Goal: Task Accomplishment & Management: Complete application form

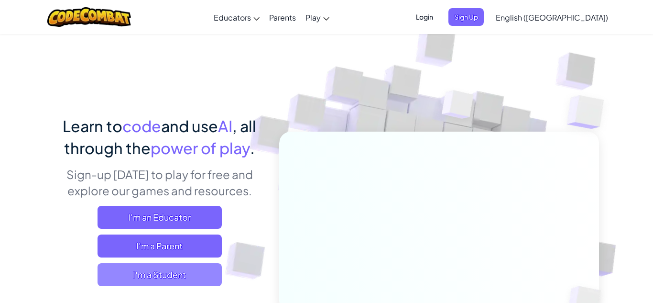
click at [193, 272] on span "I'm a Student" at bounding box center [160, 274] width 124 height 23
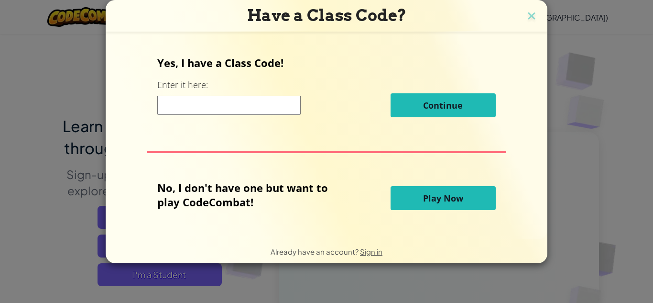
click at [282, 104] on input at bounding box center [228, 105] width 143 height 19
type input "PlantGoldSock"
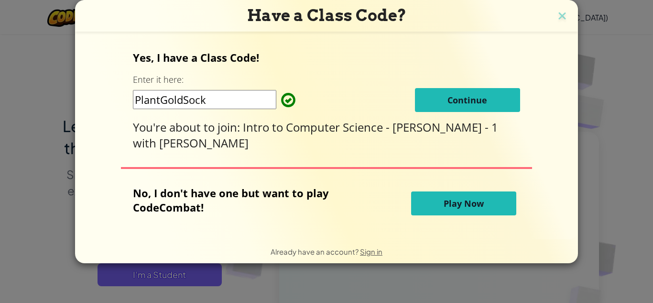
click at [435, 109] on button "Continue" at bounding box center [467, 100] width 105 height 24
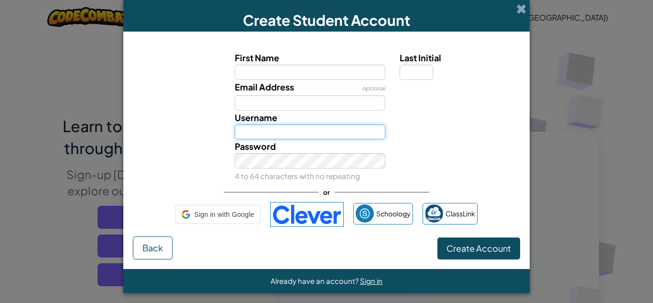
type input "fergthyfuy"
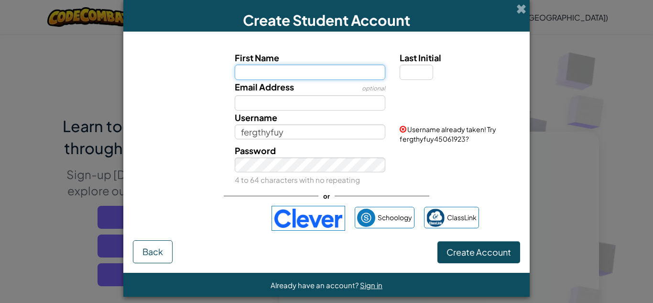
click at [343, 71] on input "First Name" at bounding box center [310, 72] width 151 height 15
type input "[PERSON_NAME]"
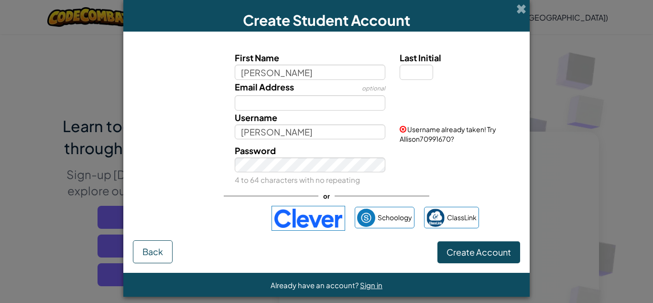
click at [301, 111] on div "Username [PERSON_NAME]" at bounding box center [310, 124] width 165 height 29
click at [284, 108] on input "Email Address" at bounding box center [310, 102] width 151 height 15
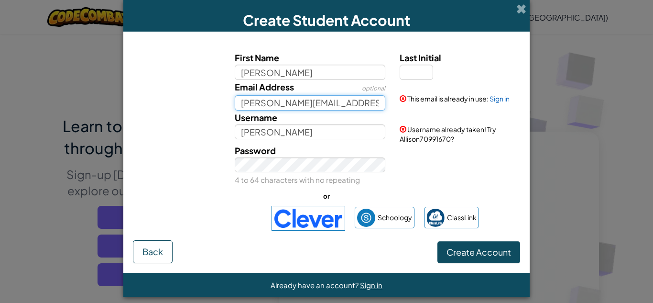
click at [379, 103] on input "[PERSON_NAME][EMAIL_ADDRESS][PERSON_NAME][DOMAIN_NAME]" at bounding box center [310, 102] width 151 height 15
type input "[EMAIL_ADDRESS][DOMAIN_NAME]"
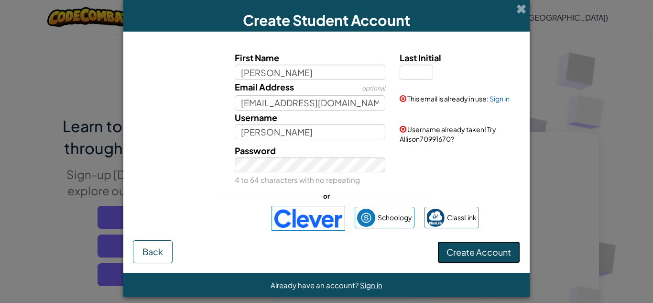
click at [480, 260] on button "Create Account" at bounding box center [479, 252] width 83 height 22
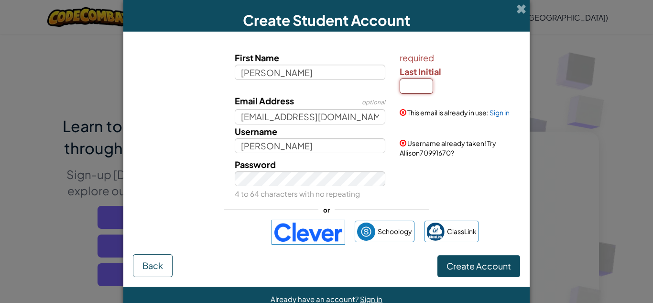
click at [414, 79] on input "Last Initial" at bounding box center [416, 85] width 33 height 15
type input "s"
type input "AllisonS"
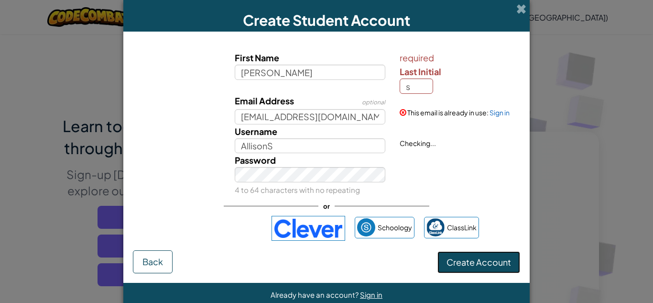
click at [491, 257] on button "Create Account" at bounding box center [479, 262] width 83 height 22
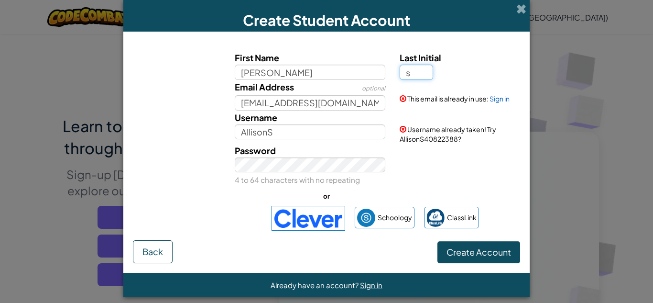
click at [419, 76] on input "s" at bounding box center [416, 72] width 33 height 15
type input "x"
click at [525, 13] on span at bounding box center [522, 9] width 10 height 10
type input "AllisonX"
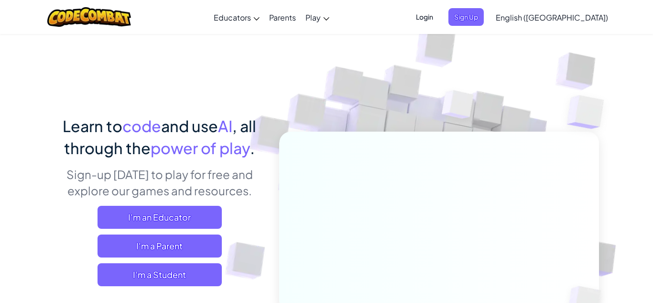
click at [439, 19] on span "Login" at bounding box center [424, 17] width 29 height 18
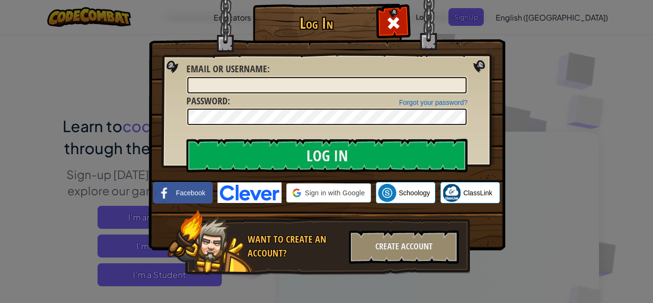
type input "fergthyfuy"
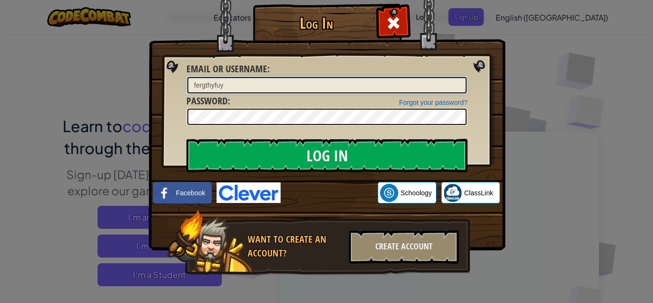
click at [380, 89] on input "fergthyfuy" at bounding box center [326, 85] width 279 height 16
type input "[PERSON_NAME]"
type input "[PERSON_NAME][EMAIL_ADDRESS][PERSON_NAME][DOMAIN_NAME]"
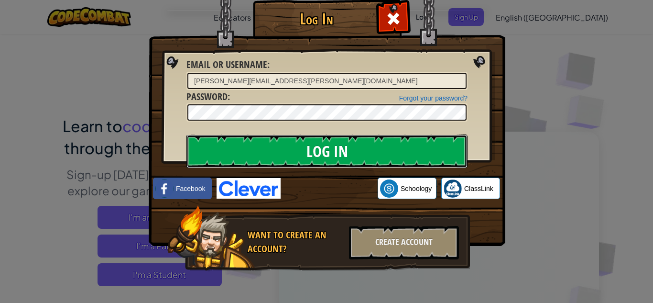
click at [350, 150] on input "Log In" at bounding box center [327, 150] width 281 height 33
